Goal: Task Accomplishment & Management: Complete application form

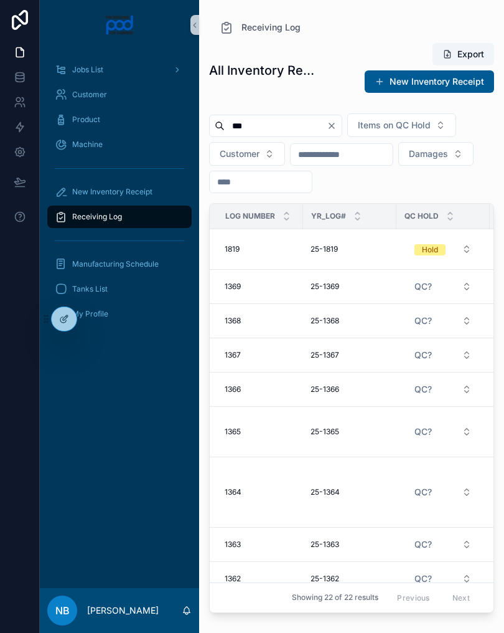
type input "***"
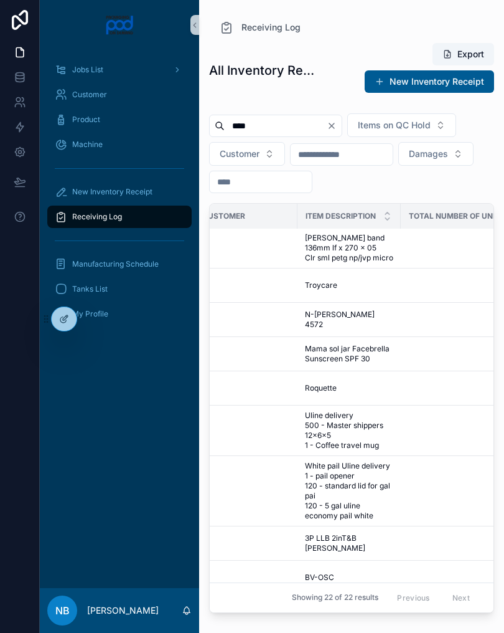
scroll to position [1, 394]
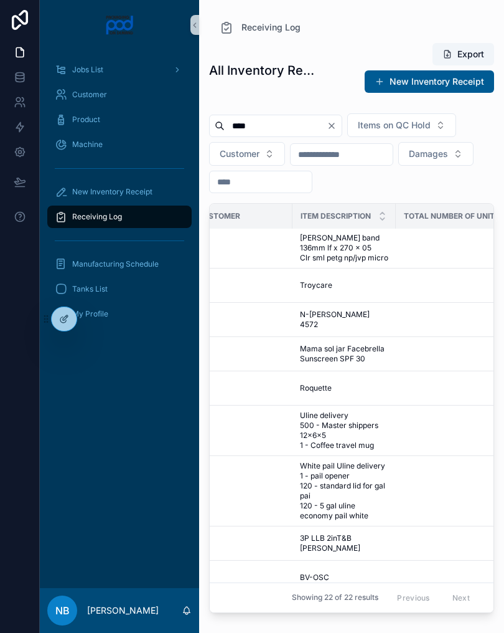
click at [387, 254] on span "[PERSON_NAME] band 136mm lf x 270 x 05 Clr sml petg np/jvp micro" at bounding box center [344, 248] width 88 height 30
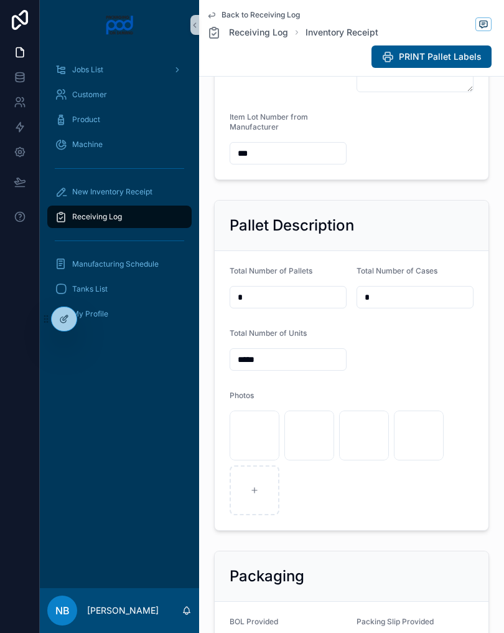
scroll to position [357, 0]
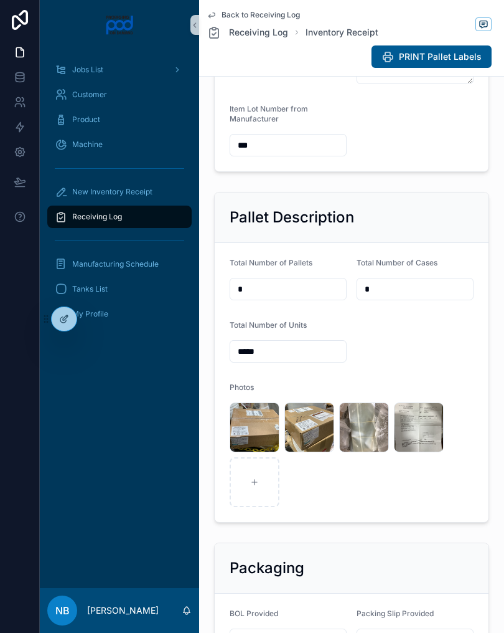
click at [0, 0] on span ".jpg" at bounding box center [0, 0] width 0 height 0
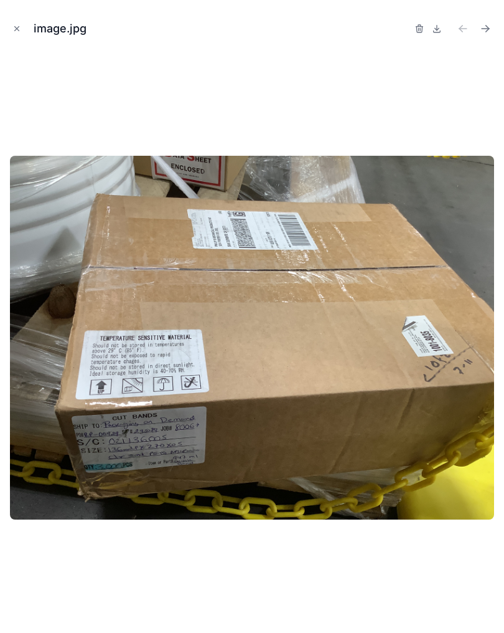
click at [17, 31] on icon "Close modal" at bounding box center [16, 28] width 9 height 9
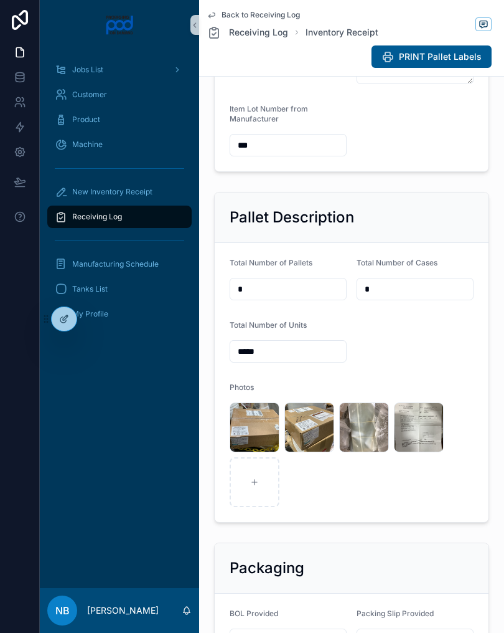
click at [0, 0] on div "image .jpg" at bounding box center [0, 0] width 0 height 0
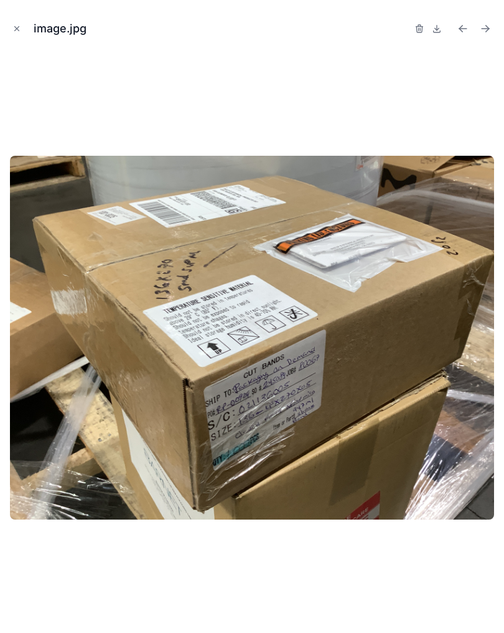
click at [463, 35] on button "Previous file" at bounding box center [463, 28] width 17 height 17
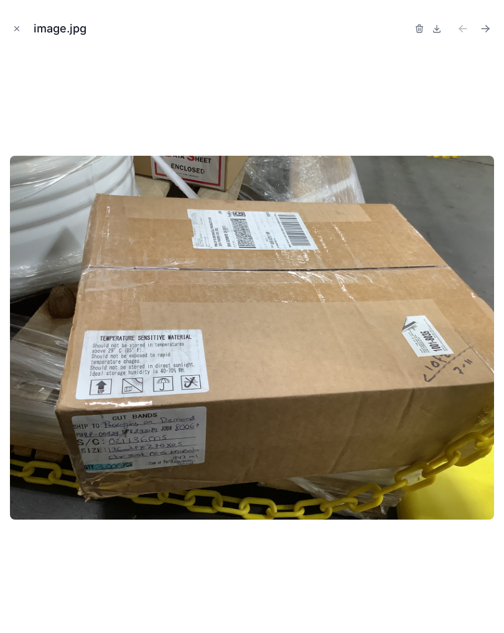
click at [486, 29] on icon "Next file" at bounding box center [485, 28] width 12 height 12
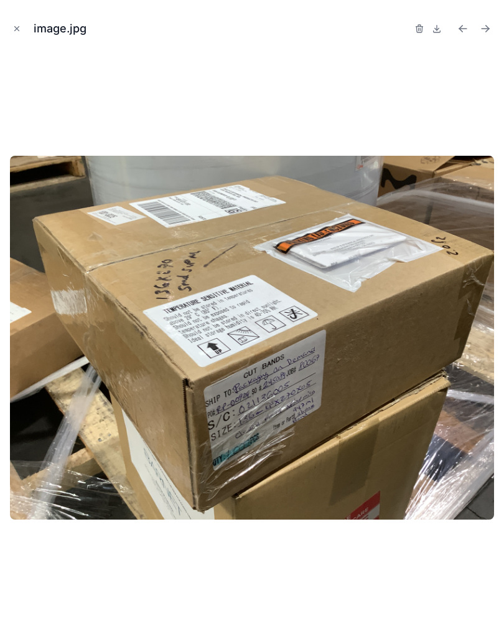
click at [459, 31] on icon "Previous file" at bounding box center [463, 28] width 12 height 12
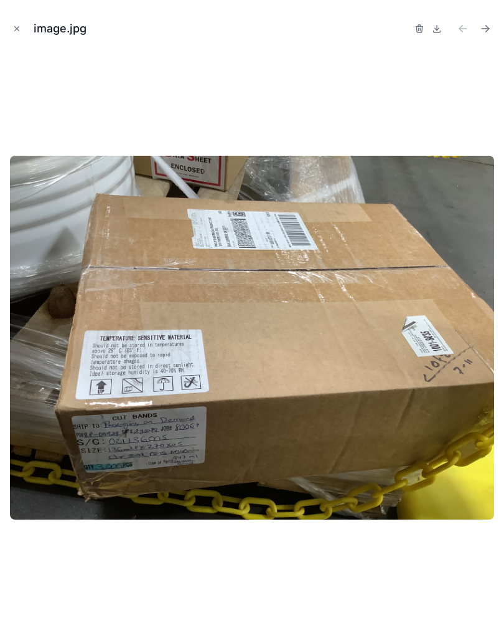
click at [11, 34] on button "Close modal" at bounding box center [17, 29] width 14 height 14
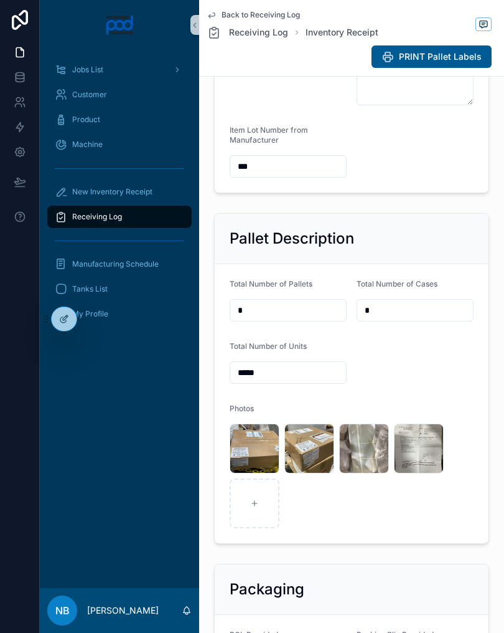
scroll to position [385, 0]
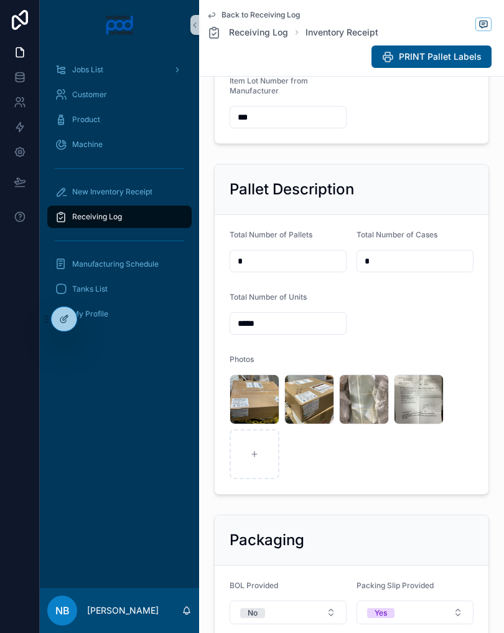
click at [313, 424] on div "image .jpg" at bounding box center [310, 399] width 50 height 50
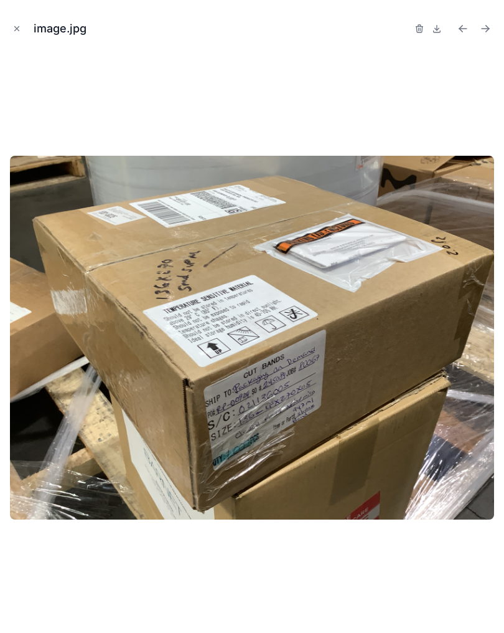
click at [459, 27] on icon "Previous file" at bounding box center [463, 28] width 12 height 12
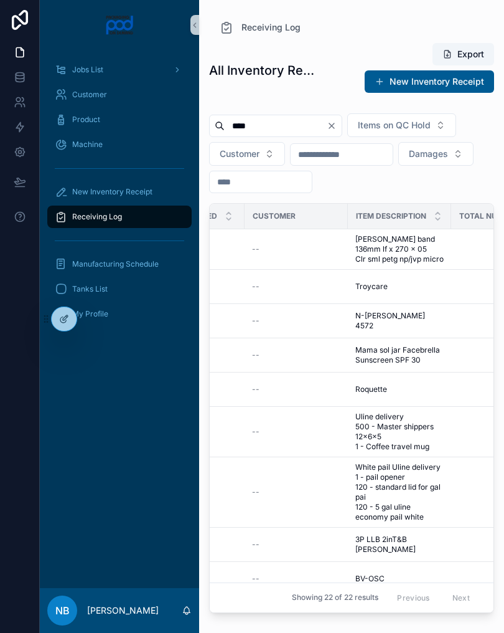
scroll to position [0, 340]
click at [426, 253] on span "[PERSON_NAME] band 136mm lf x 270 x 05 Clr sml petg np/jvp micro" at bounding box center [398, 249] width 88 height 30
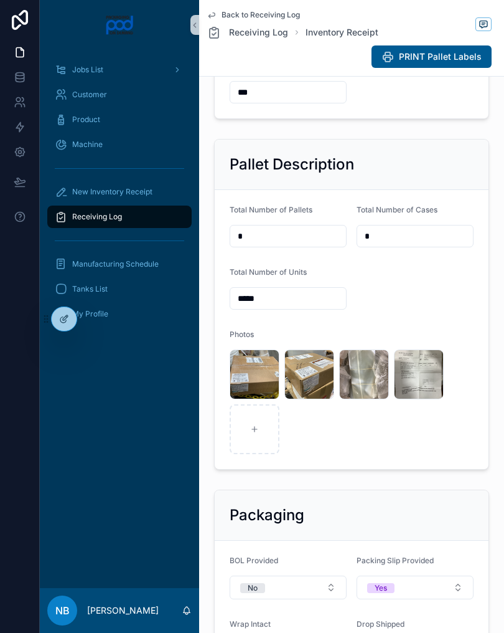
scroll to position [413, 0]
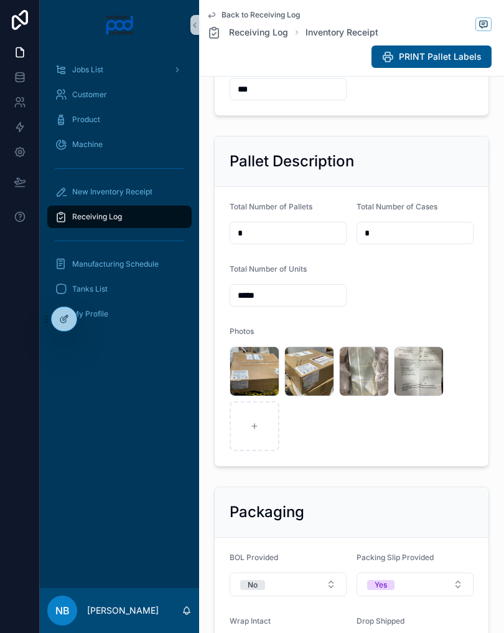
click at [0, 0] on span ".jpg" at bounding box center [0, 0] width 0 height 0
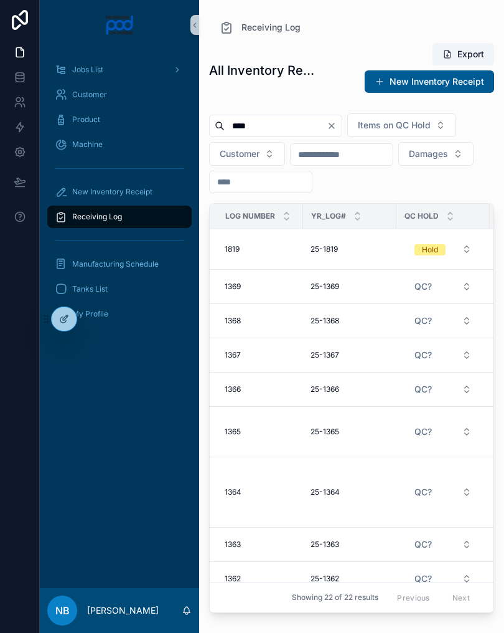
click at [459, 260] on button "Hold" at bounding box center [443, 249] width 77 height 22
click at [460, 260] on button "Hold" at bounding box center [443, 249] width 77 height 22
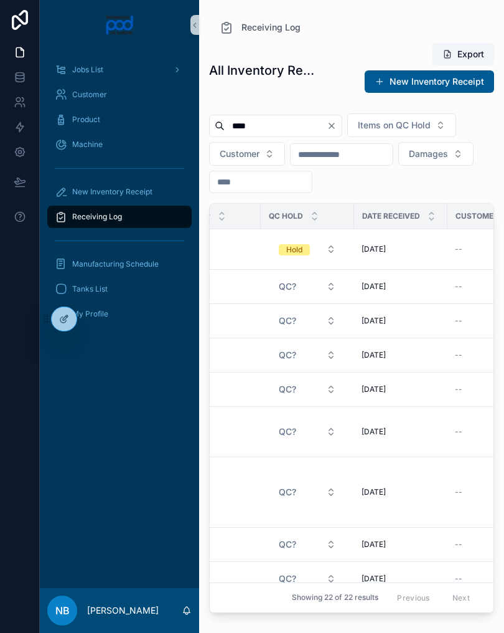
scroll to position [0, 138]
click at [446, 255] on td "--" at bounding box center [497, 249] width 103 height 40
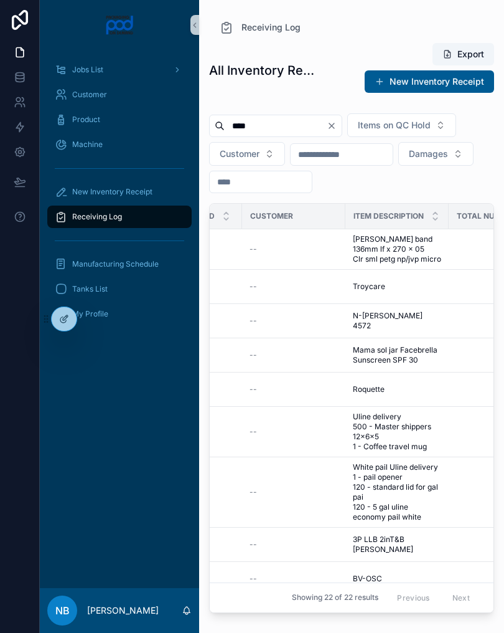
scroll to position [0, 344]
click at [400, 244] on span "[PERSON_NAME] band 136mm lf x 270 x 05 Clr sml petg np/jvp micro" at bounding box center [394, 249] width 88 height 30
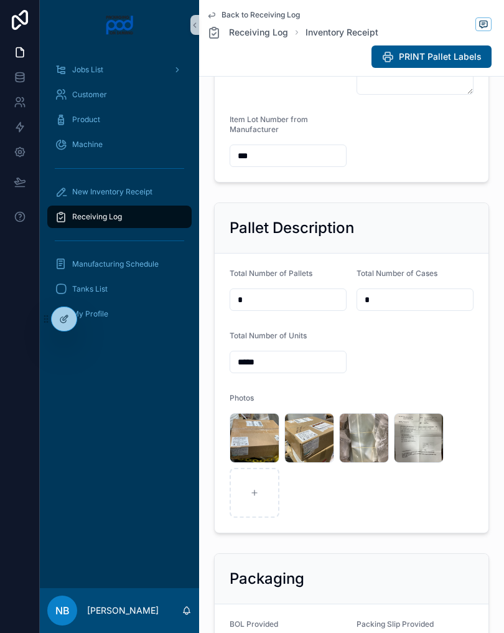
scroll to position [346, 0]
click at [0, 0] on div "image .jpg" at bounding box center [0, 0] width 0 height 0
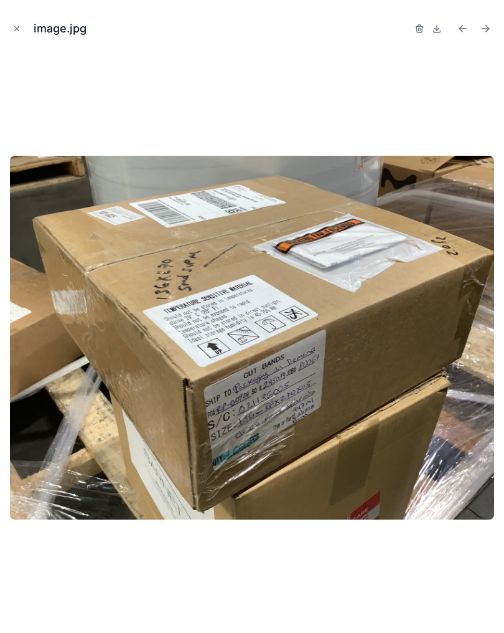
click at [20, 29] on icon "Close modal" at bounding box center [16, 28] width 9 height 9
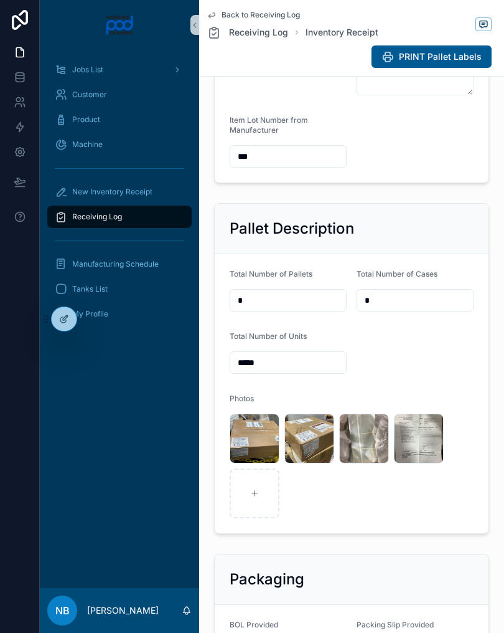
click at [130, 191] on span "New Inventory Receipt" at bounding box center [112, 192] width 80 height 10
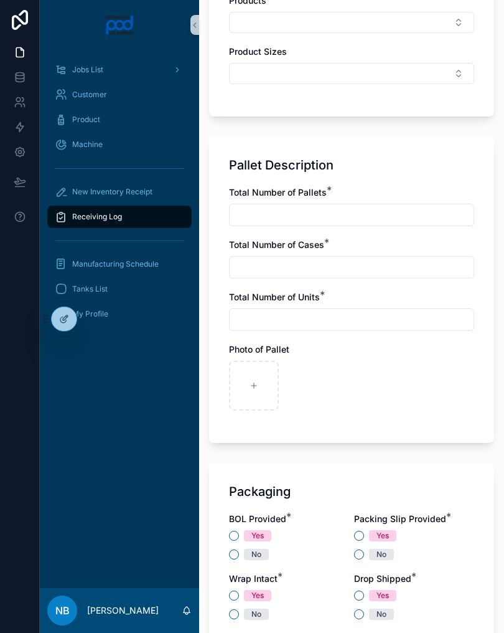
scroll to position [700, 0]
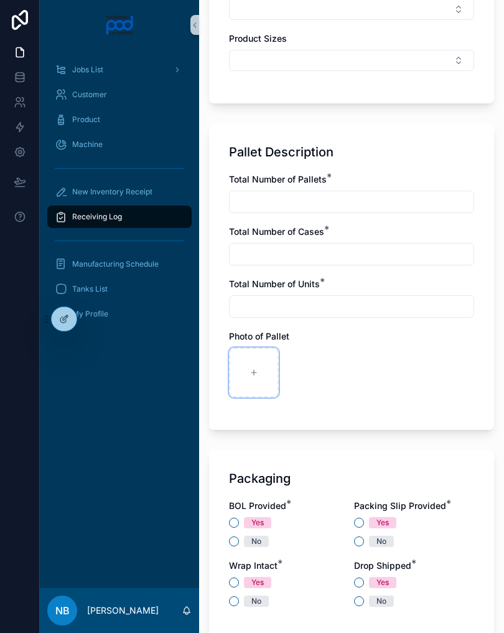
click at [260, 372] on div "scrollable content" at bounding box center [254, 372] width 50 height 50
type input "**********"
click at [317, 367] on div "scrollable content" at bounding box center [309, 372] width 50 height 50
type input "**********"
click at [371, 372] on div "scrollable content" at bounding box center [364, 372] width 50 height 50
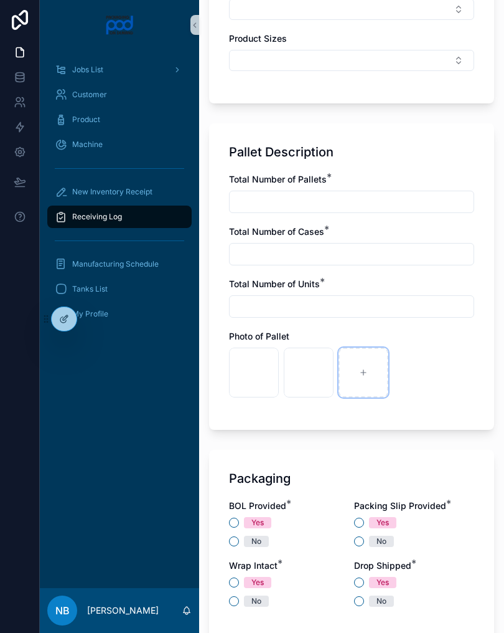
type input "**********"
click at [274, 207] on input "scrollable content" at bounding box center [352, 201] width 244 height 17
type input "*"
click at [326, 248] on input "scrollable content" at bounding box center [352, 253] width 244 height 17
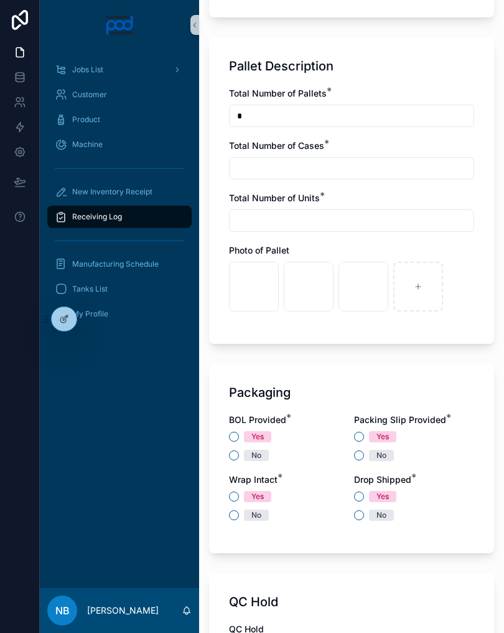
scroll to position [795, 0]
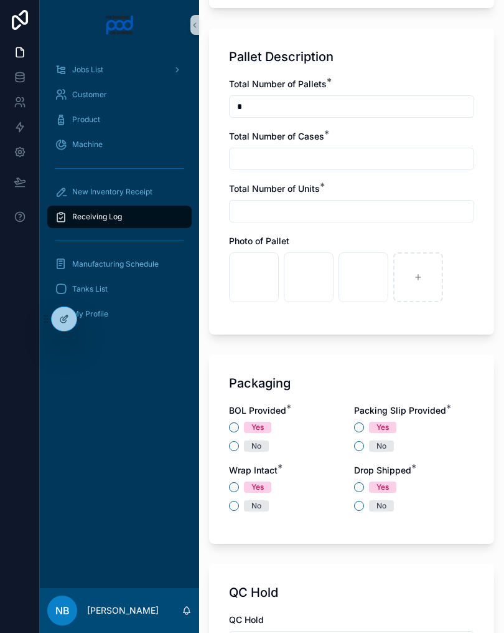
click at [274, 204] on input "scrollable content" at bounding box center [352, 210] width 244 height 17
click at [281, 162] on input "scrollable content" at bounding box center [352, 158] width 244 height 17
click at [295, 219] on input "scrollable content" at bounding box center [352, 210] width 244 height 17
type input "***"
click at [290, 166] on input "scrollable content" at bounding box center [352, 158] width 244 height 17
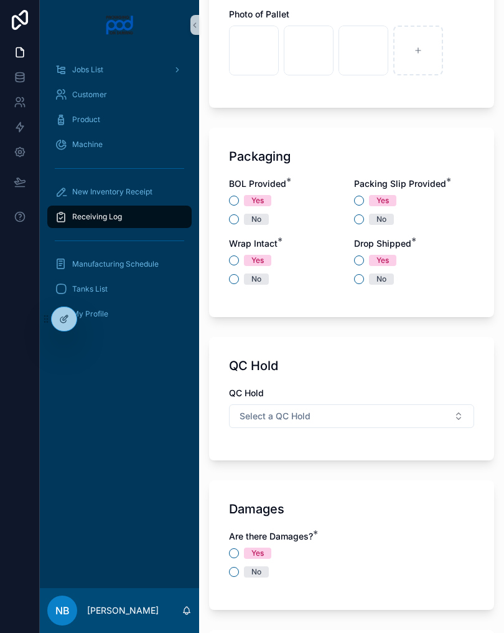
scroll to position [1023, 0]
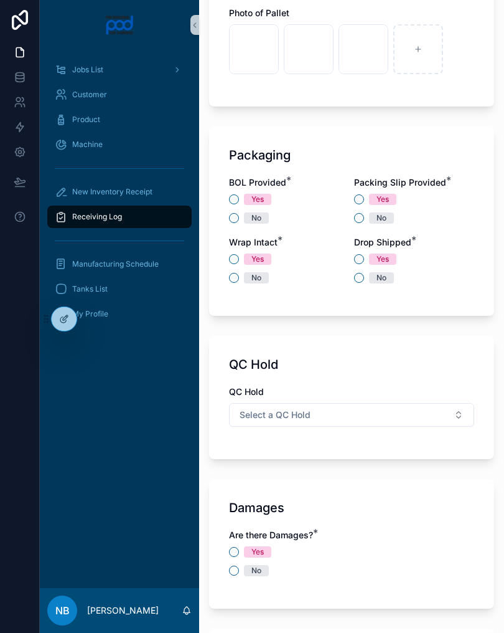
type input "*"
click at [232, 222] on button "No" at bounding box center [234, 218] width 10 height 10
click at [357, 199] on button "Yes" at bounding box center [359, 199] width 10 height 10
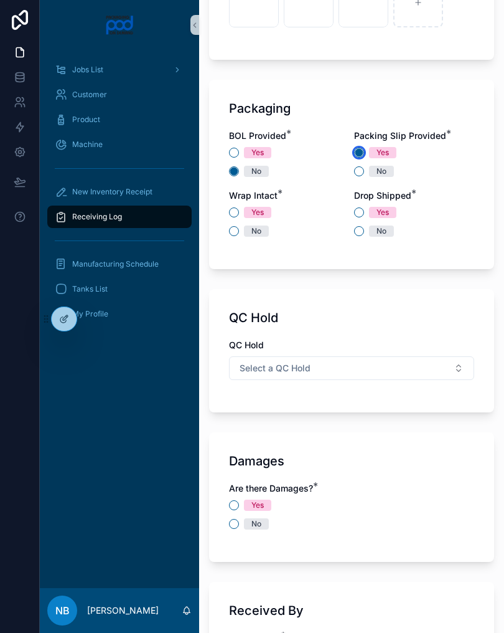
scroll to position [1080, 0]
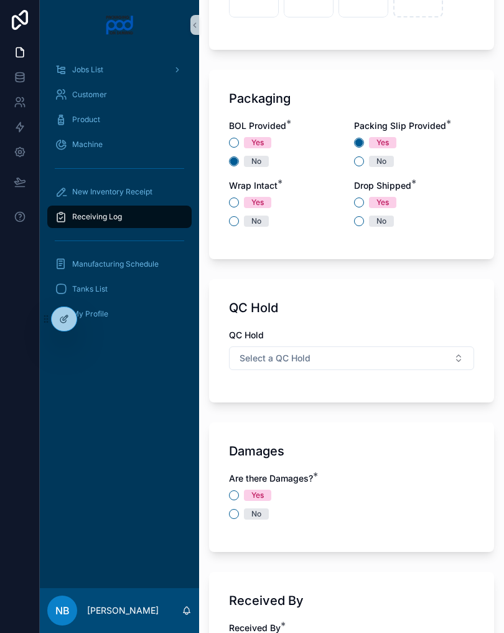
click at [230, 225] on div "No" at bounding box center [289, 220] width 120 height 11
click at [232, 219] on button "No" at bounding box center [234, 221] width 10 height 10
click at [359, 225] on button "No" at bounding box center [359, 221] width 10 height 10
click at [354, 206] on div "Yes" at bounding box center [414, 202] width 120 height 11
click at [364, 203] on button "Yes" at bounding box center [359, 202] width 10 height 10
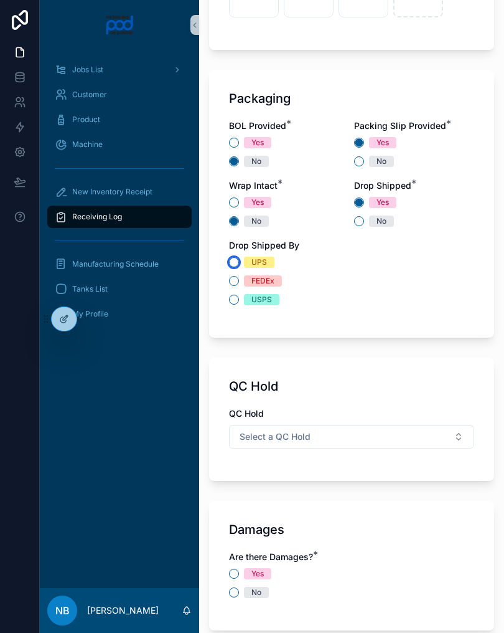
click at [232, 266] on button "UPS" at bounding box center [234, 262] width 10 height 10
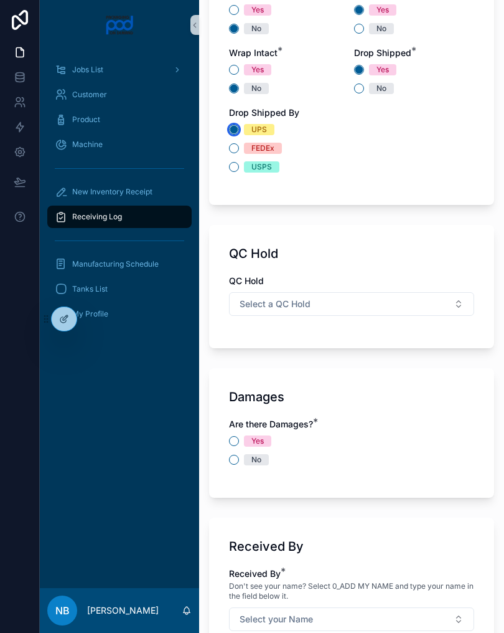
scroll to position [1209, 0]
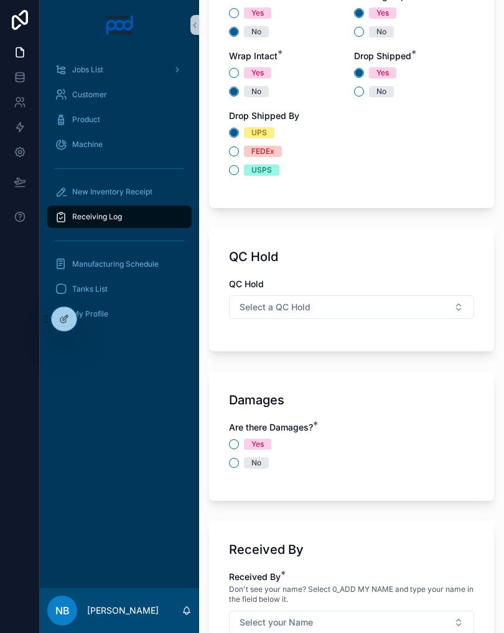
click at [451, 304] on button "Select a QC Hold" at bounding box center [351, 307] width 245 height 24
click at [280, 399] on div "N/A" at bounding box center [351, 394] width 239 height 19
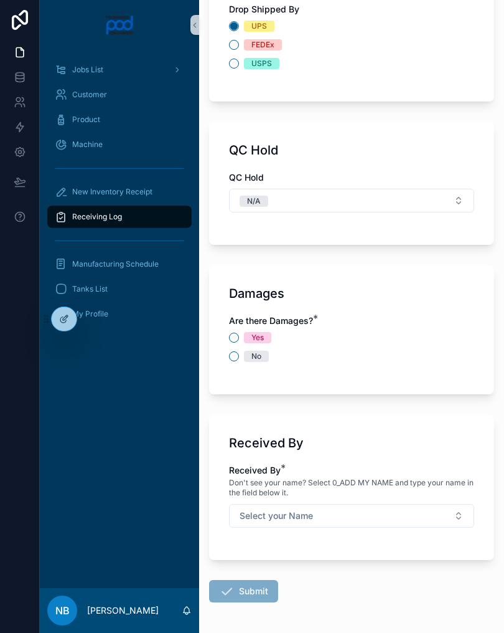
scroll to position [1328, 0]
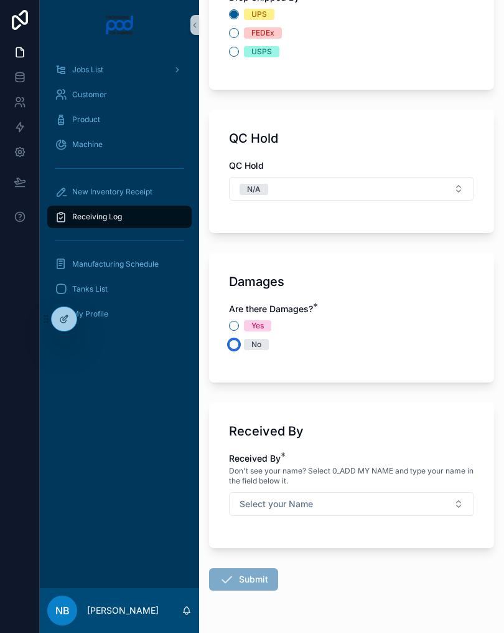
click at [236, 344] on button "No" at bounding box center [234, 344] width 10 height 10
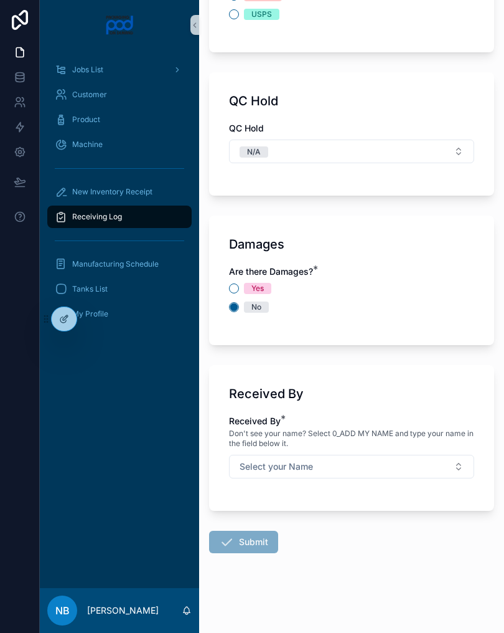
click at [430, 466] on button "Select your Name" at bounding box center [351, 467] width 245 height 24
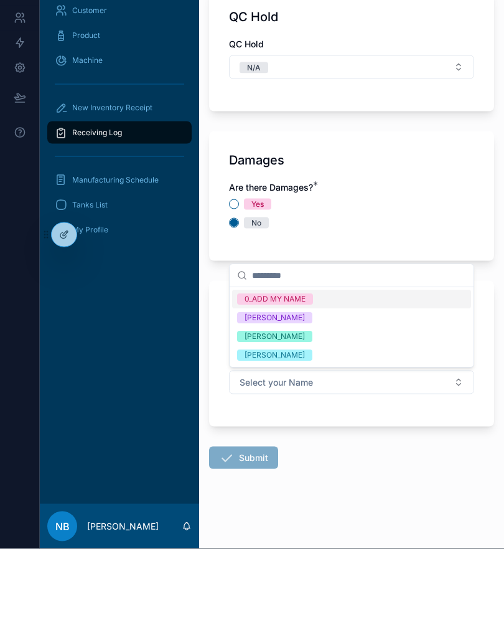
click at [323, 412] on div "[PERSON_NAME]" at bounding box center [351, 421] width 239 height 19
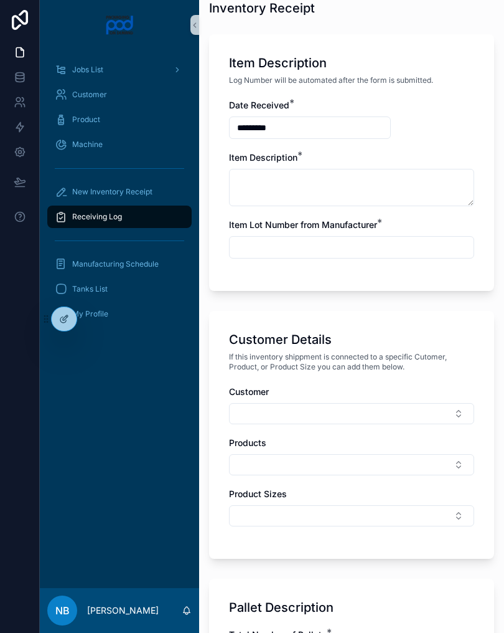
scroll to position [244, 0]
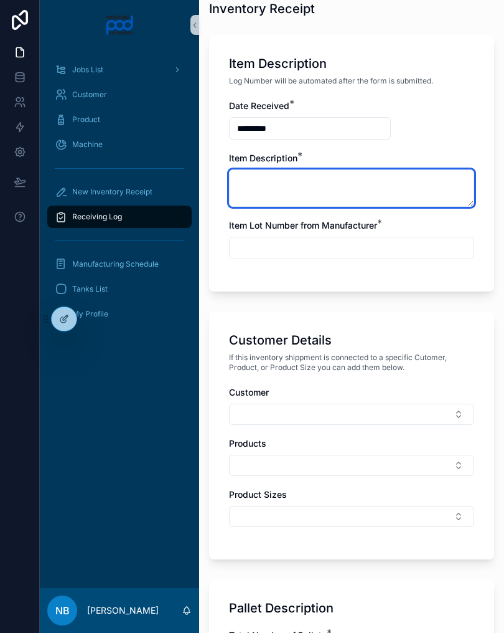
click at [334, 186] on textarea "scrollable content" at bounding box center [351, 187] width 245 height 37
type textarea "**********"
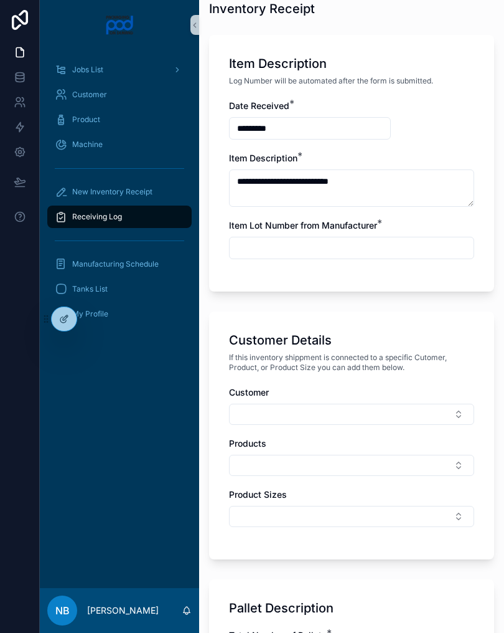
click at [371, 249] on input "scrollable content" at bounding box center [352, 247] width 244 height 17
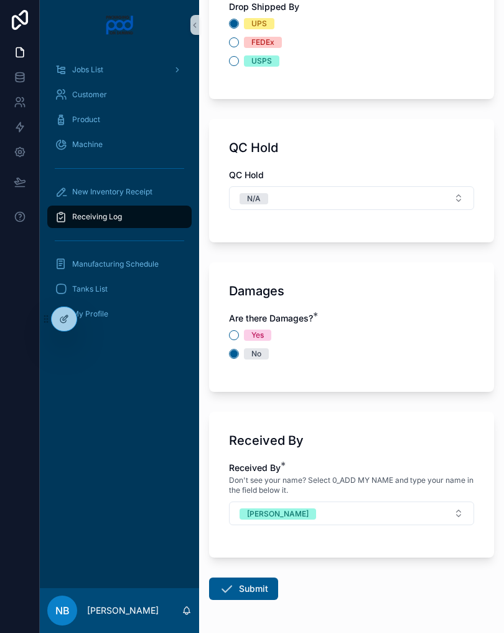
scroll to position [1312, 0]
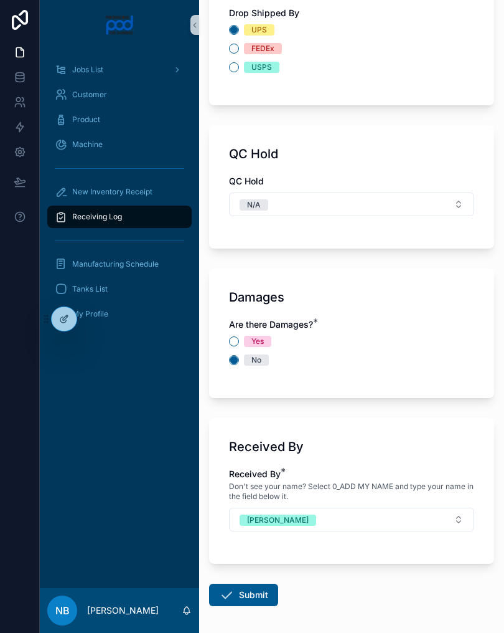
type input "**********"
click at [416, 388] on div "Damages Are there Damages? * Yes No" at bounding box center [351, 333] width 285 height 130
click at [252, 590] on button "Submit" at bounding box center [243, 594] width 69 height 22
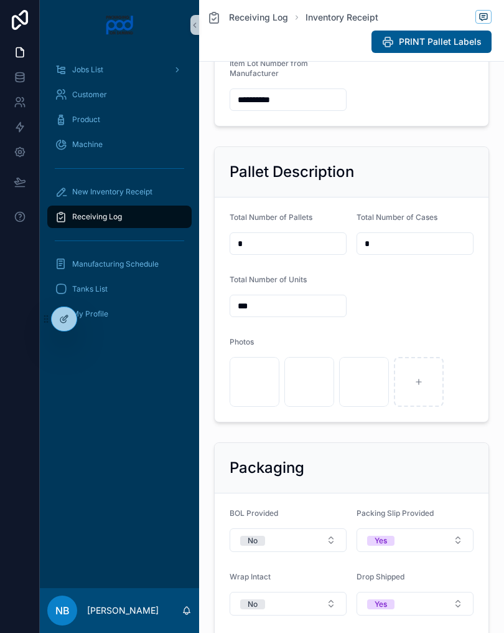
scroll to position [352, 0]
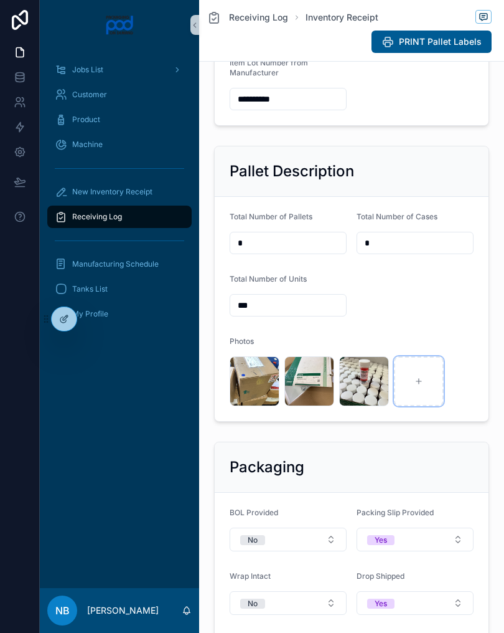
click at [429, 406] on div "scrollable content" at bounding box center [419, 381] width 50 height 50
type input "**********"
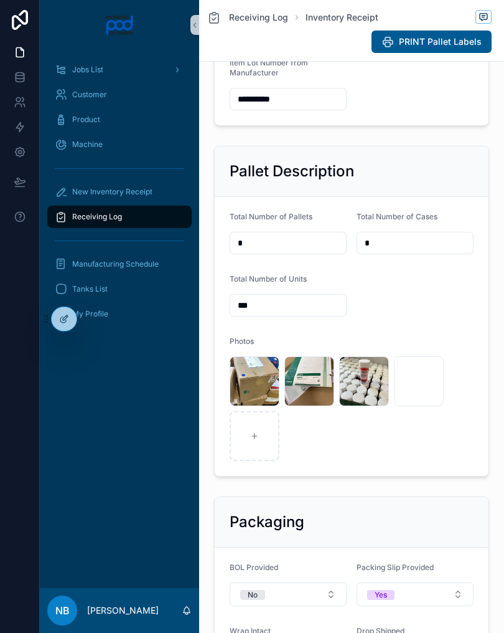
click at [136, 194] on span "New Inventory Receipt" at bounding box center [112, 192] width 80 height 10
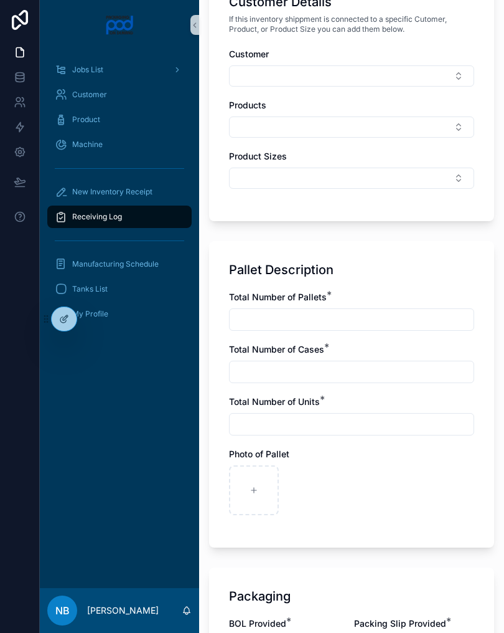
scroll to position [680, 0]
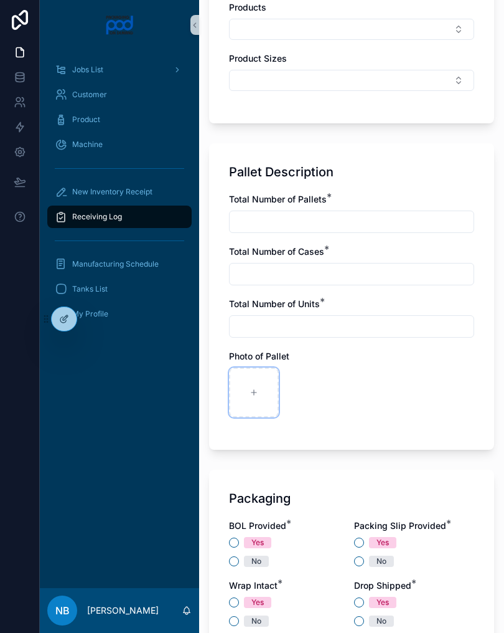
click at [252, 399] on div "scrollable content" at bounding box center [254, 392] width 50 height 50
type input "**********"
click at [157, 188] on div "New Inventory Receipt" at bounding box center [120, 192] width 130 height 20
click at [153, 214] on div "Receiving Log" at bounding box center [120, 217] width 130 height 20
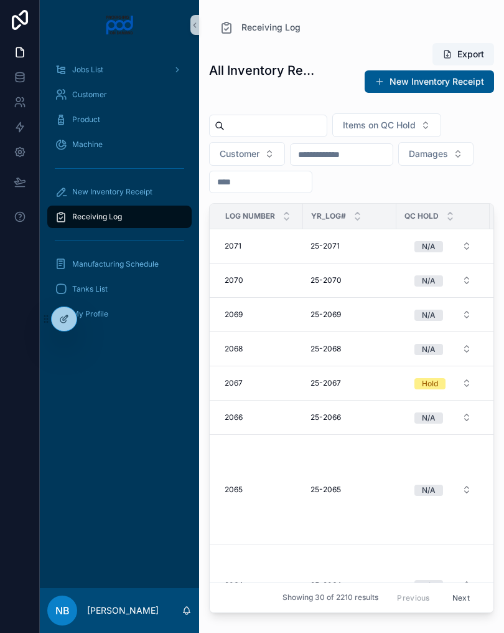
click at [167, 187] on div "New Inventory Receipt" at bounding box center [120, 192] width 130 height 20
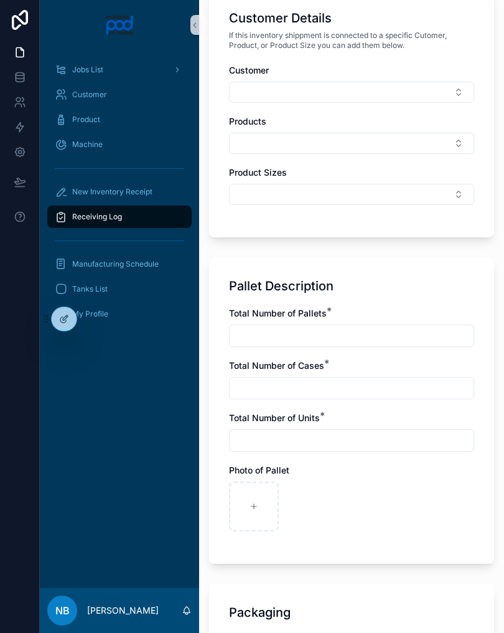
scroll to position [564, 0]
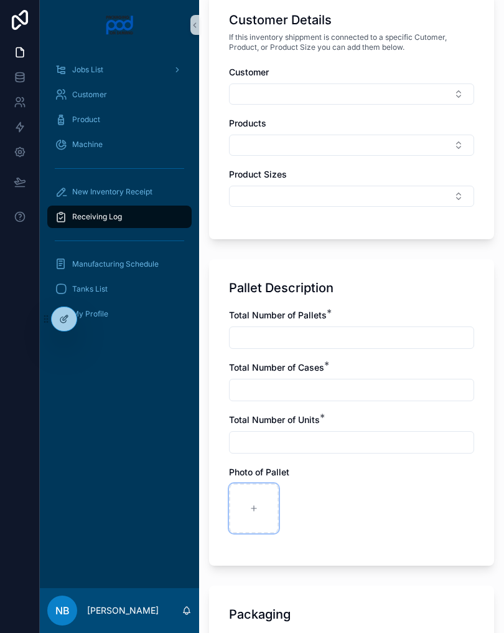
click at [248, 501] on div "scrollable content" at bounding box center [254, 508] width 50 height 50
type input "**********"
click at [313, 506] on div "scrollable content" at bounding box center [309, 508] width 50 height 50
type input "**********"
click at [361, 515] on div "scrollable content" at bounding box center [364, 508] width 50 height 50
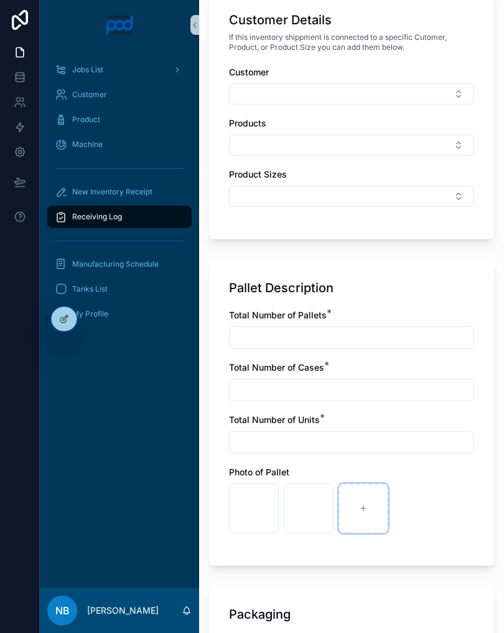
type input "**********"
click at [422, 521] on div "scrollable content" at bounding box center [419, 508] width 50 height 50
type input "**********"
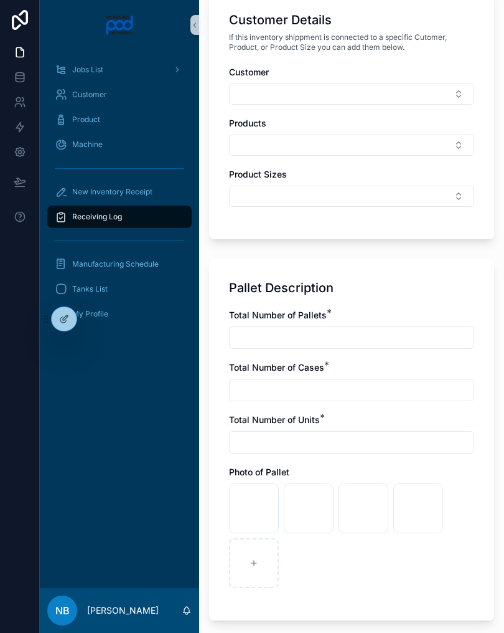
click at [294, 336] on input "scrollable content" at bounding box center [352, 337] width 244 height 17
type input "*"
click at [314, 393] on input "scrollable content" at bounding box center [352, 389] width 244 height 17
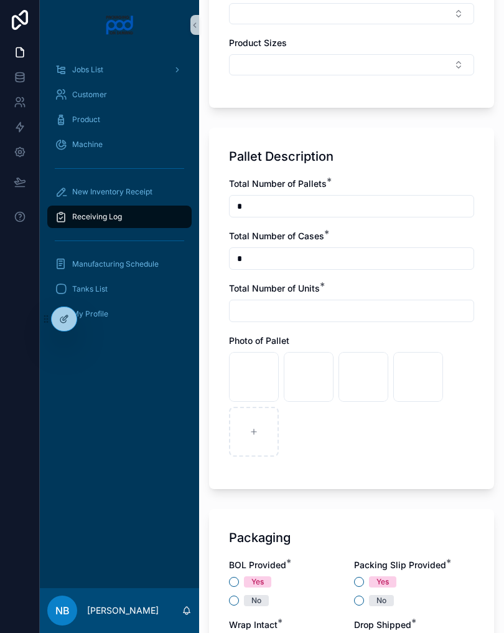
scroll to position [701, 0]
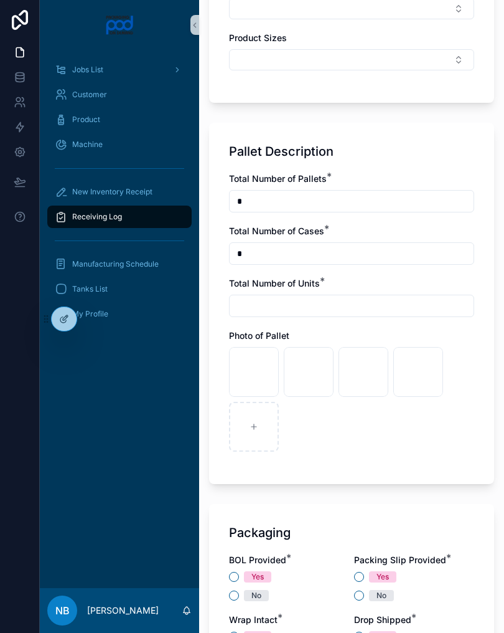
type input "*"
click at [272, 308] on input "scrollable content" at bounding box center [352, 305] width 244 height 17
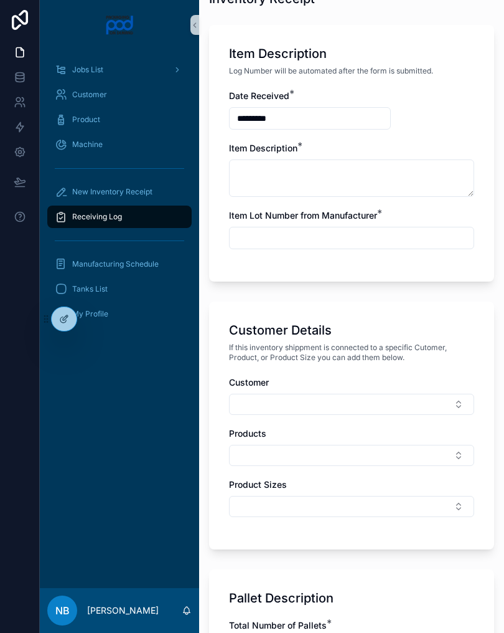
scroll to position [252, 0]
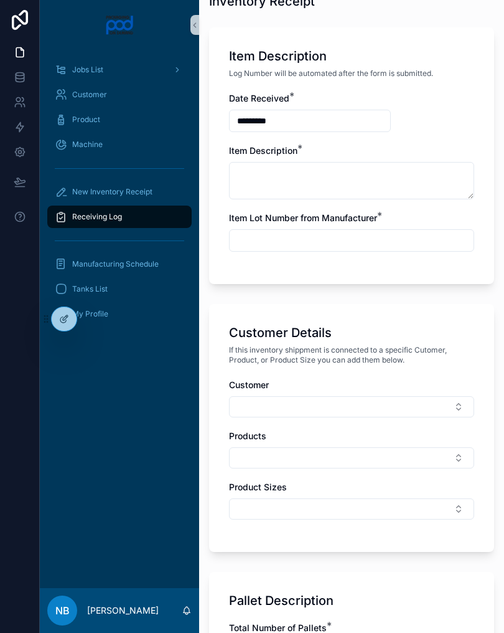
type input "*"
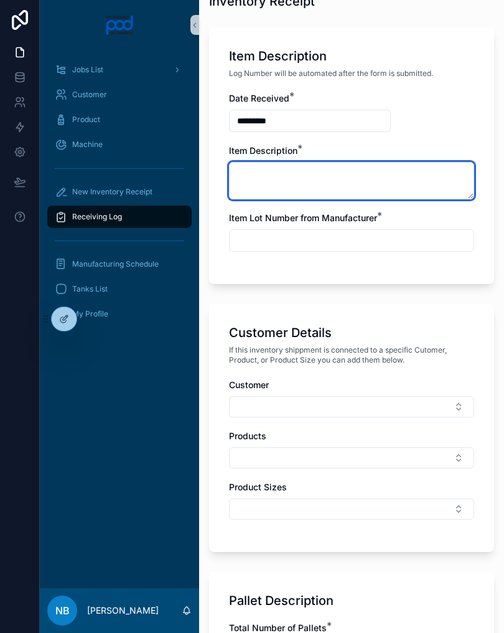
click at [329, 187] on textarea "scrollable content" at bounding box center [351, 180] width 245 height 37
type textarea "**********"
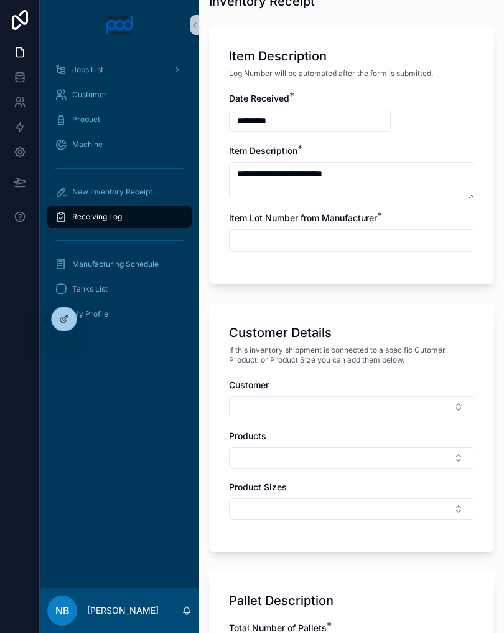
click at [349, 247] on input "scrollable content" at bounding box center [352, 240] width 244 height 17
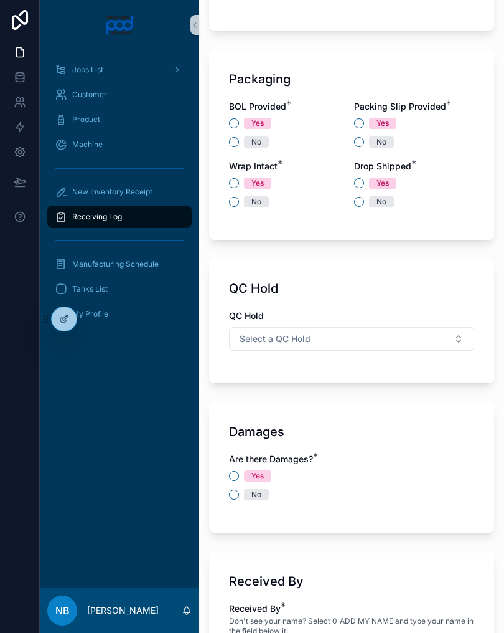
scroll to position [1148, 0]
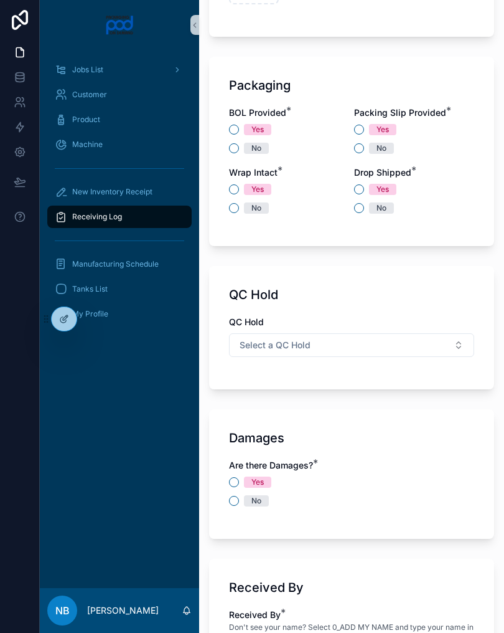
type input "***"
click at [229, 153] on div "Packaging BOL Provided * Yes No Packing Slip Provided * Yes No Wrap Intact * Ye…" at bounding box center [351, 151] width 285 height 189
click at [236, 150] on button "No" at bounding box center [234, 148] width 10 height 10
click at [357, 129] on button "Yes" at bounding box center [359, 130] width 10 height 10
click at [361, 191] on button "Yes" at bounding box center [359, 189] width 10 height 10
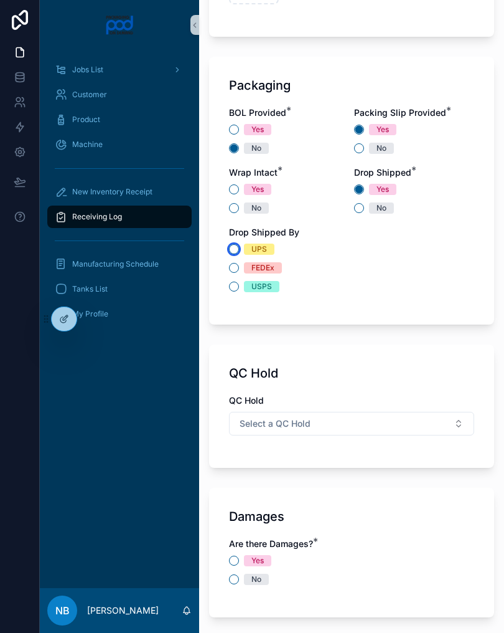
click at [236, 253] on button "UPS" at bounding box center [234, 249] width 10 height 10
click at [316, 422] on button "Select a QC Hold" at bounding box center [351, 424] width 245 height 24
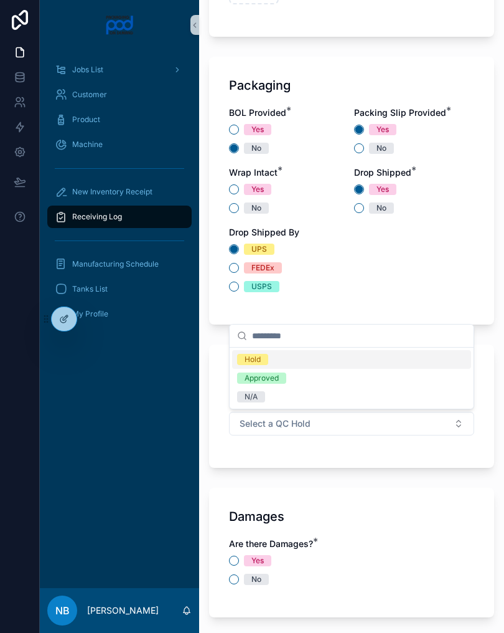
click at [278, 400] on div "N/A" at bounding box center [351, 396] width 239 height 19
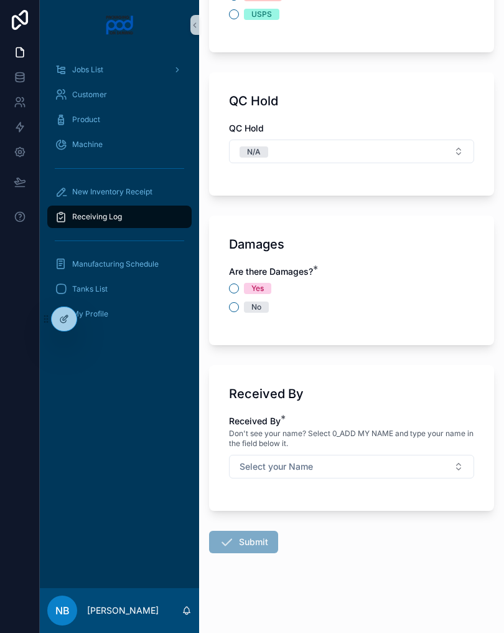
scroll to position [1420, 0]
click at [237, 303] on button "No" at bounding box center [234, 307] width 10 height 10
click at [385, 468] on button "Select your Name" at bounding box center [351, 467] width 245 height 24
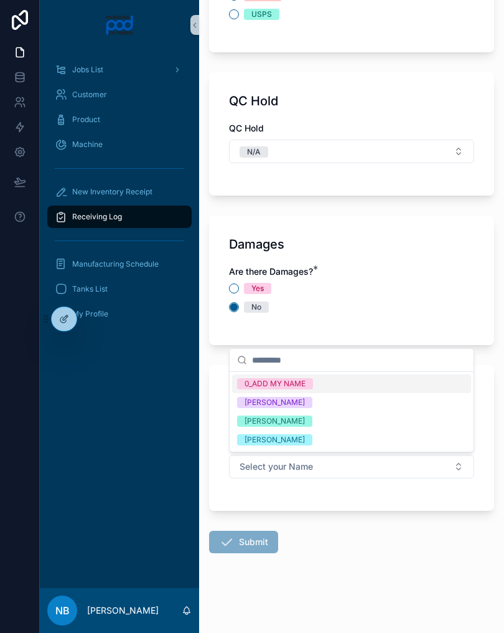
click at [313, 420] on span "[PERSON_NAME]" at bounding box center [274, 420] width 75 height 11
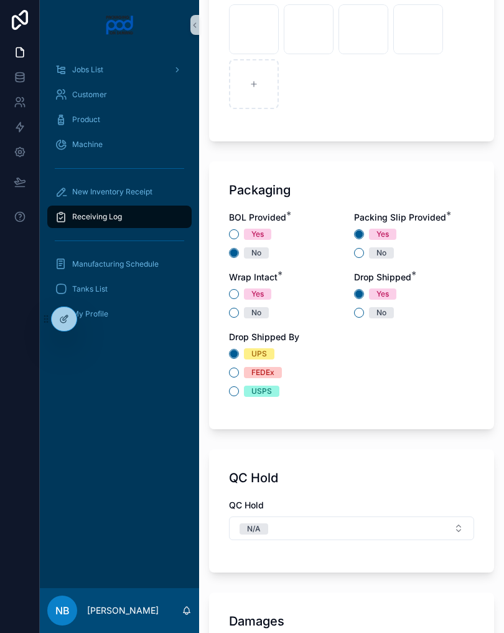
scroll to position [1038, 0]
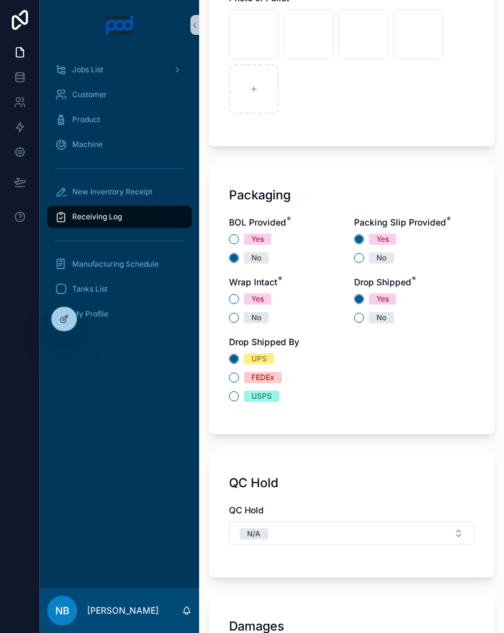
click at [356, 262] on div "No" at bounding box center [414, 257] width 120 height 11
click at [362, 259] on button "No" at bounding box center [359, 258] width 10 height 10
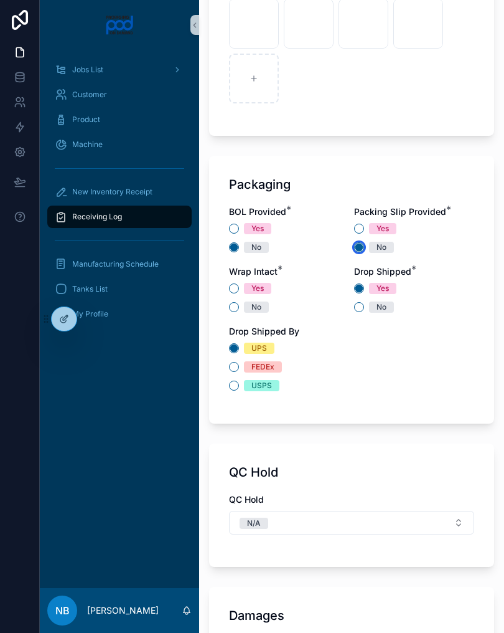
scroll to position [1060, 0]
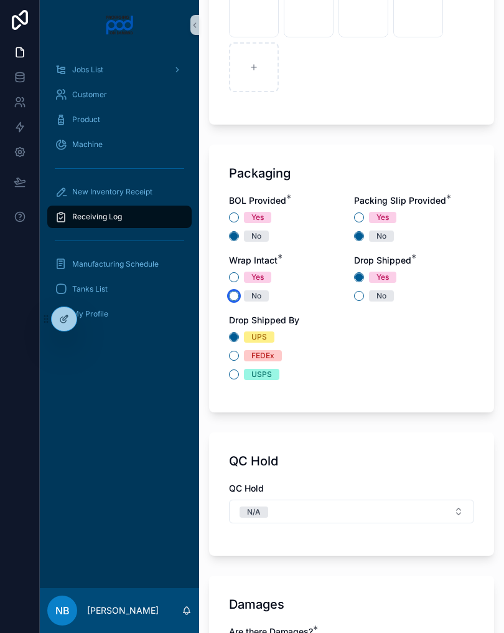
click at [234, 299] on button "No" at bounding box center [234, 296] width 10 height 10
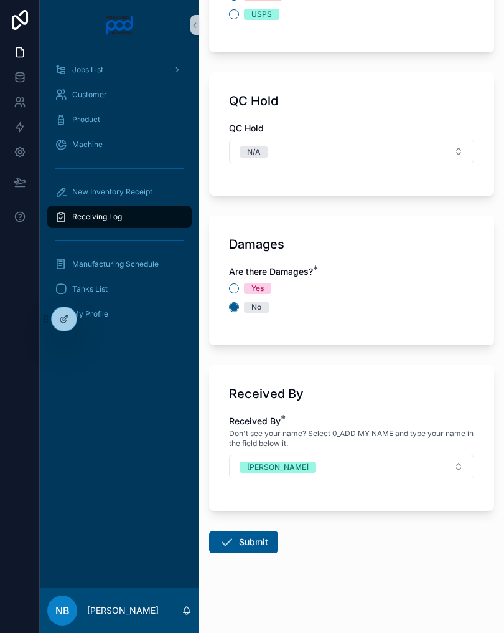
scroll to position [1420, 0]
click at [254, 544] on button "Submit" at bounding box center [243, 542] width 69 height 22
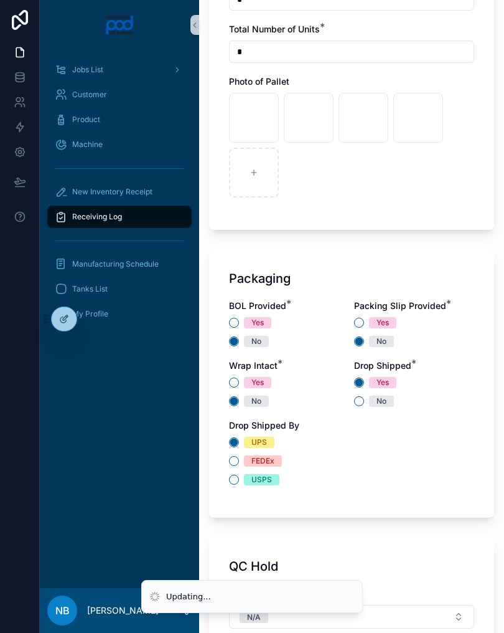
scroll to position [959, 0]
